Goal: Navigation & Orientation: Find specific page/section

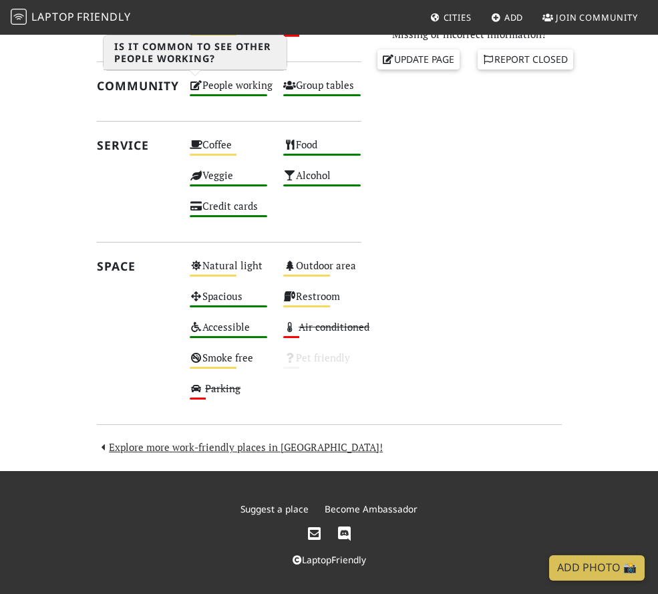
scroll to position [592, 0]
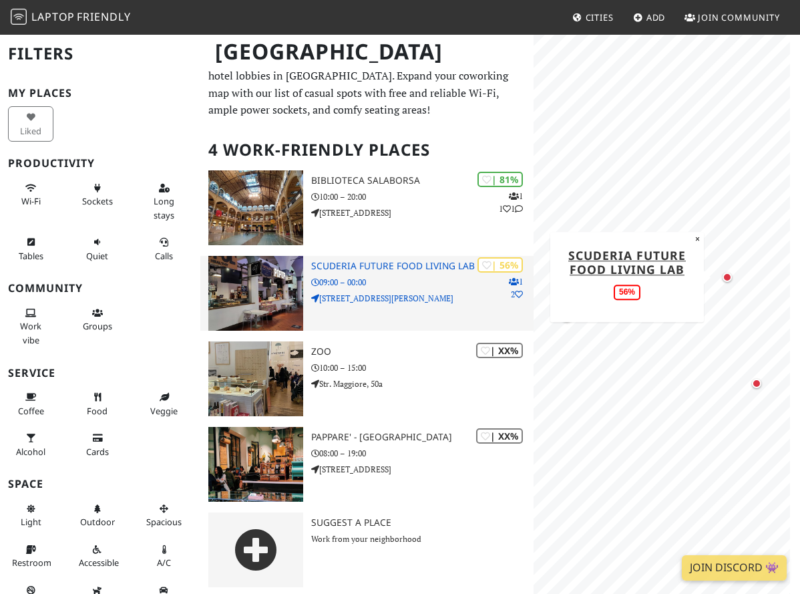
scroll to position [24, 0]
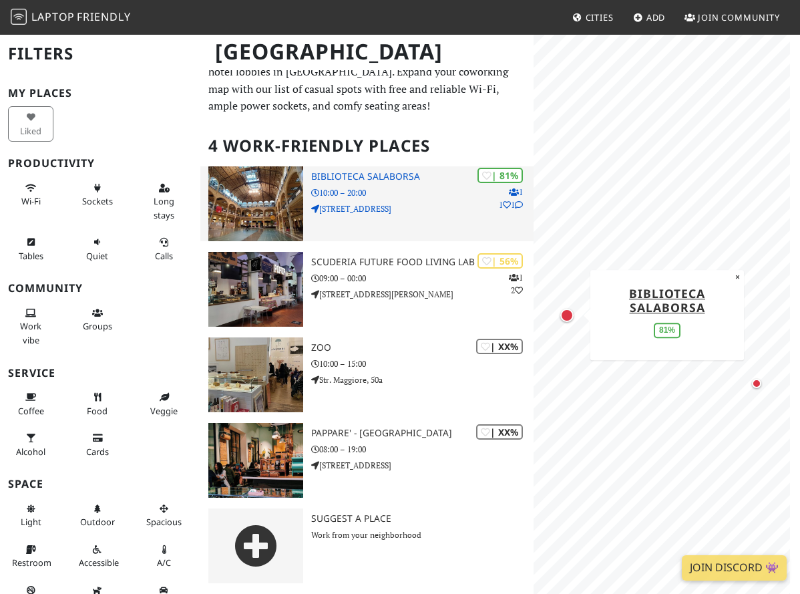
click at [259, 187] on img at bounding box center [255, 203] width 95 height 75
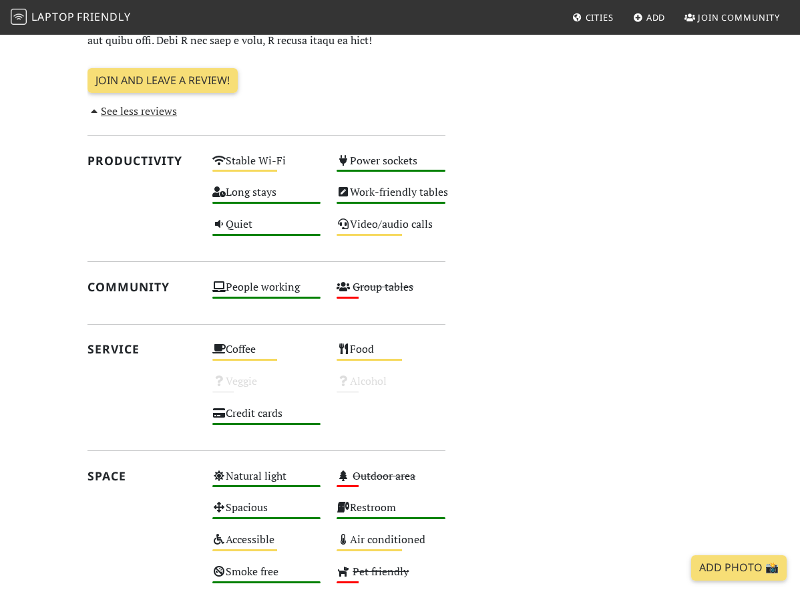
scroll to position [896, 0]
